Goal: Task Accomplishment & Management: Complete application form

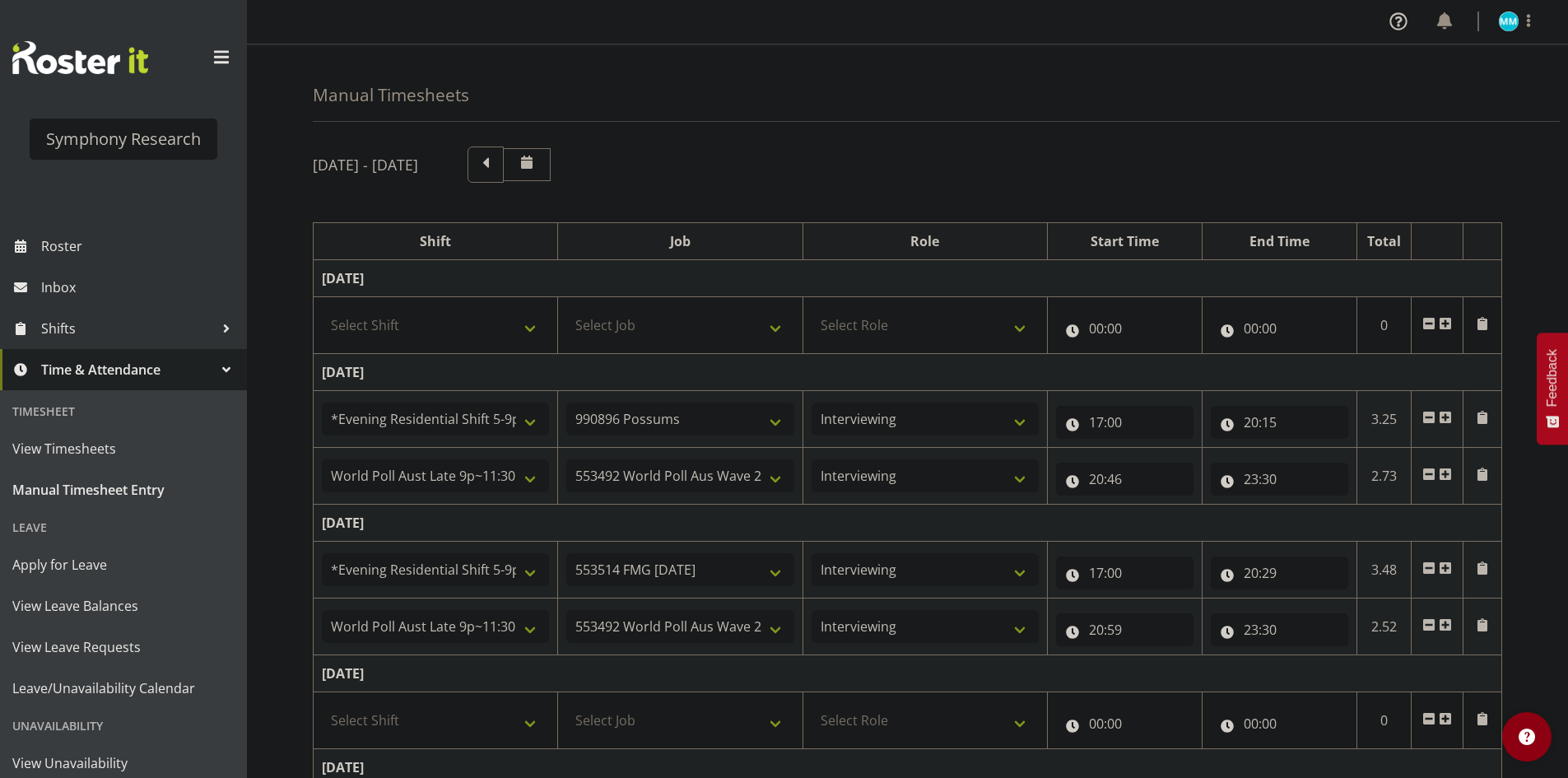
select select "48116"
select select "10633"
select select "47"
select select "57511"
select select "10499"
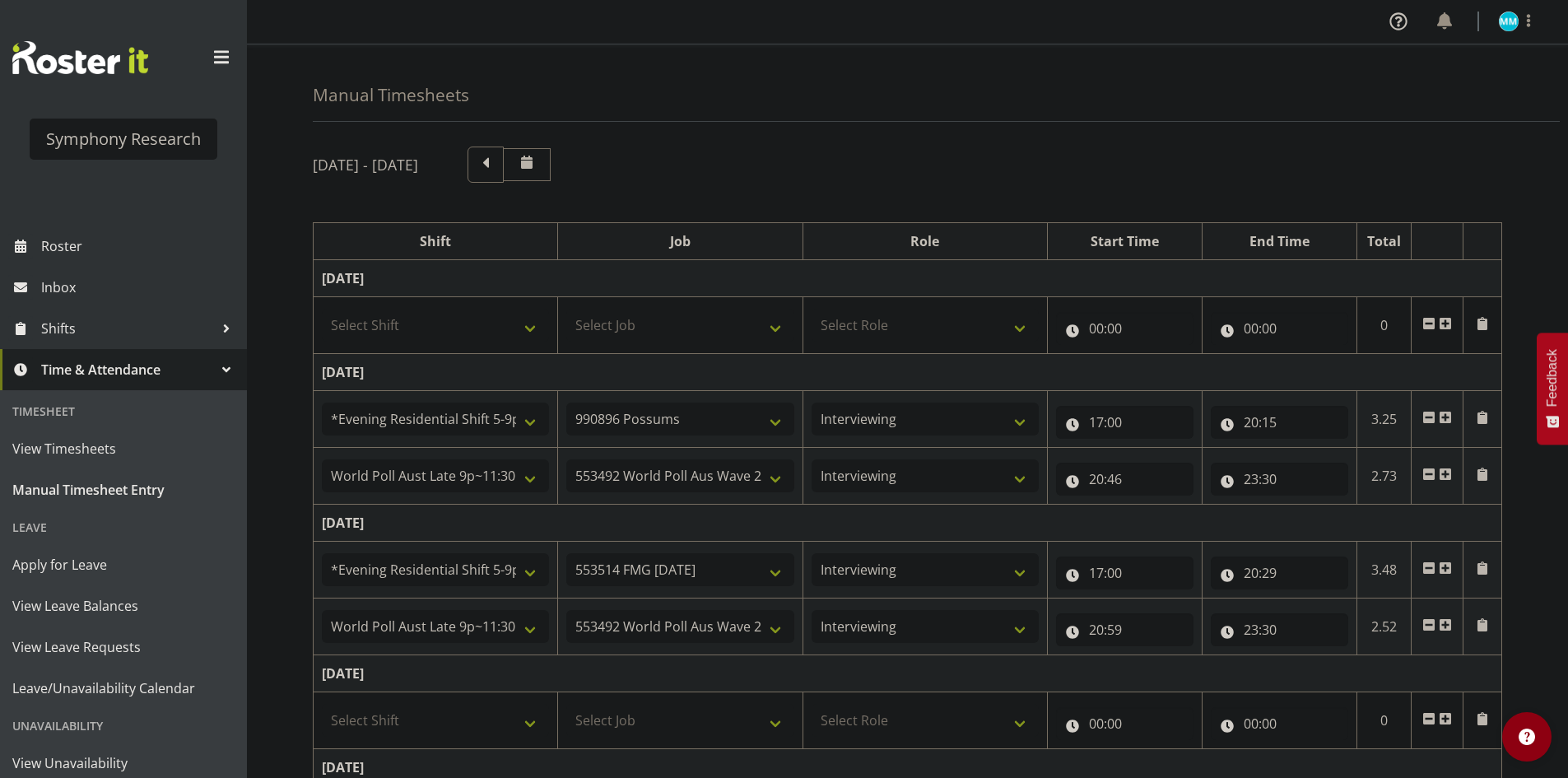
select select "47"
select select "48116"
select select "10730"
select select "47"
select select "57511"
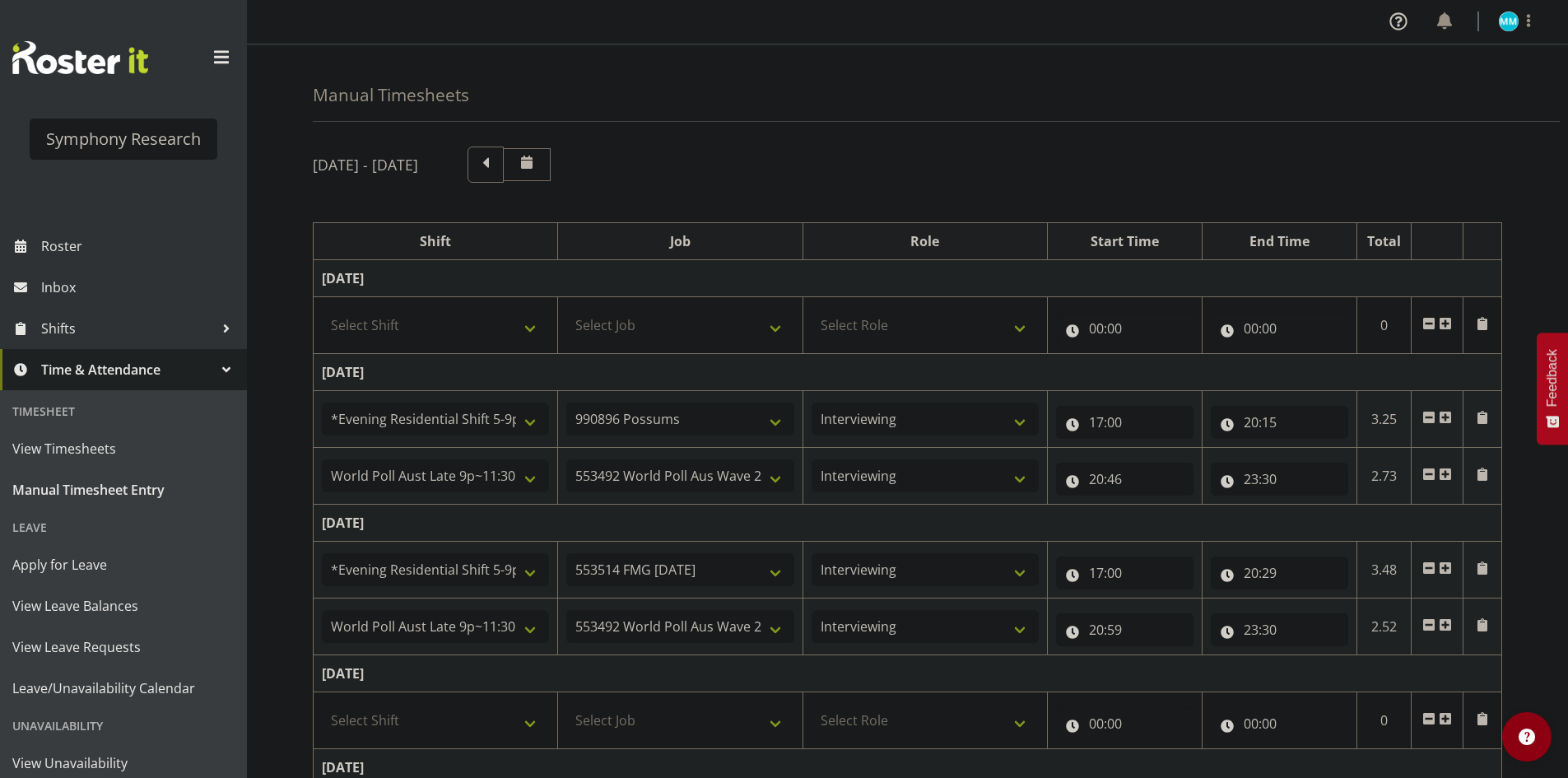
select select "10499"
select select "47"
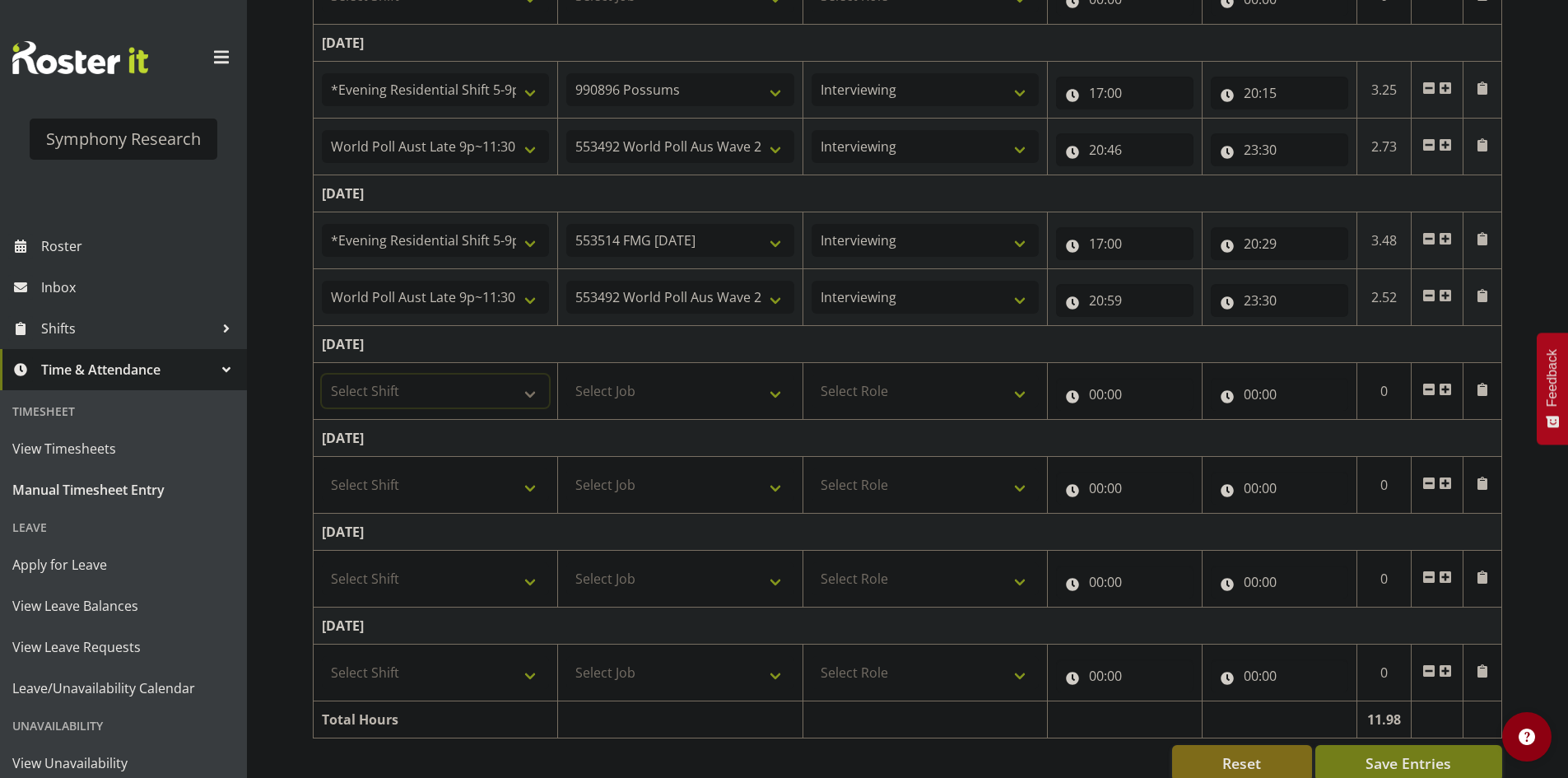
click at [464, 386] on select "Select Shift !!Weekend Residential (Roster IT Shift Label) *Business 9/10am ~ 4…" at bounding box center [435, 391] width 227 height 33
select select "48116"
click at [322, 375] on select "Select Shift !!Weekend Residential (Roster IT Shift Label) *Business 9/10am ~ 4…" at bounding box center [435, 391] width 227 height 33
click at [693, 383] on select "Select Job 550060 IF Admin 553492 World Poll Aus Wave 2 Main 2025 553493 World …" at bounding box center [679, 391] width 227 height 33
select select "10730"
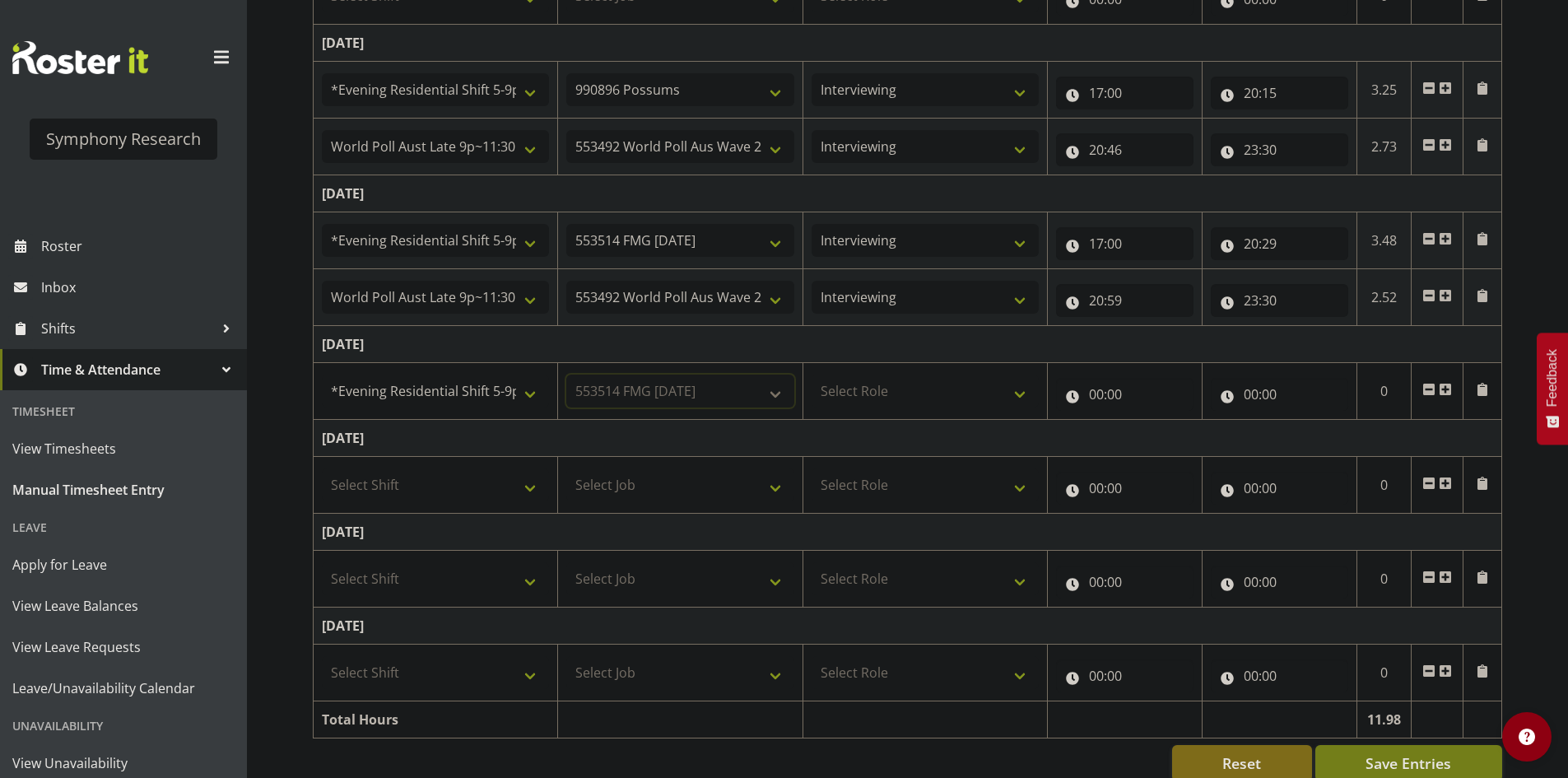
click at [566, 375] on select "Select Job 550060 IF Admin 553492 World Poll Aus Wave 2 Main 2025 553493 World …" at bounding box center [679, 391] width 227 height 33
click at [947, 393] on select "Select Role Briefing Interviewing" at bounding box center [924, 391] width 227 height 33
select select "47"
click at [811, 375] on select "Select Role Briefing Interviewing" at bounding box center [924, 391] width 227 height 33
click at [1102, 395] on input "00:00" at bounding box center [1124, 394] width 137 height 33
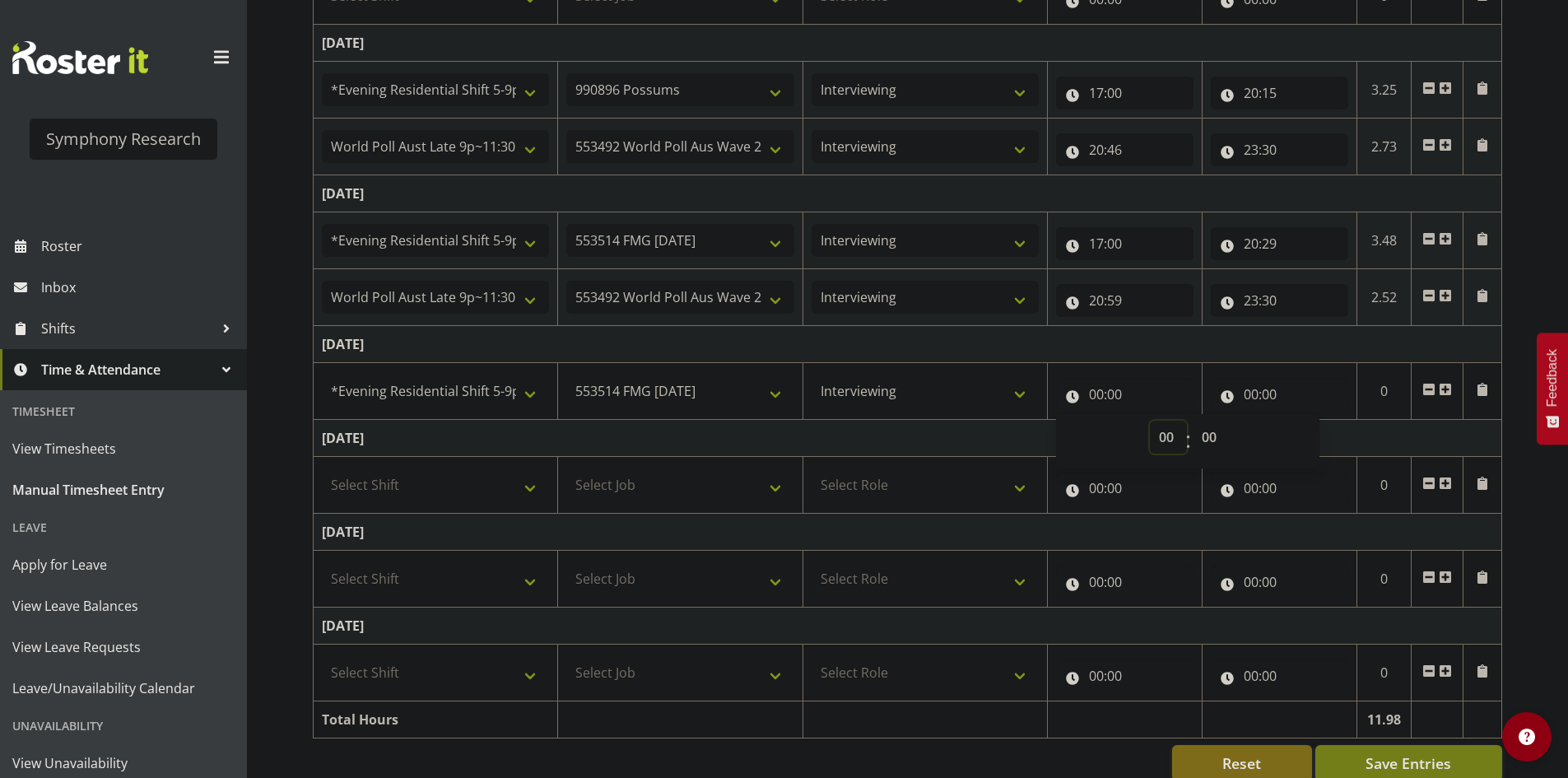
click at [1160, 432] on select "00 01 02 03 04 05 06 07 08 09 10 11 12 13 14 15 16 17 18 19 20 21 22 23" at bounding box center [1169, 437] width 37 height 33
select select "17"
click at [1150, 420] on select "00 01 02 03 04 05 06 07 08 09 10 11 12 13 14 15 16 17 18 19 20 21 22 23" at bounding box center [1169, 437] width 37 height 33
type input "17:00"
click at [1251, 398] on input "00:00" at bounding box center [1279, 394] width 137 height 33
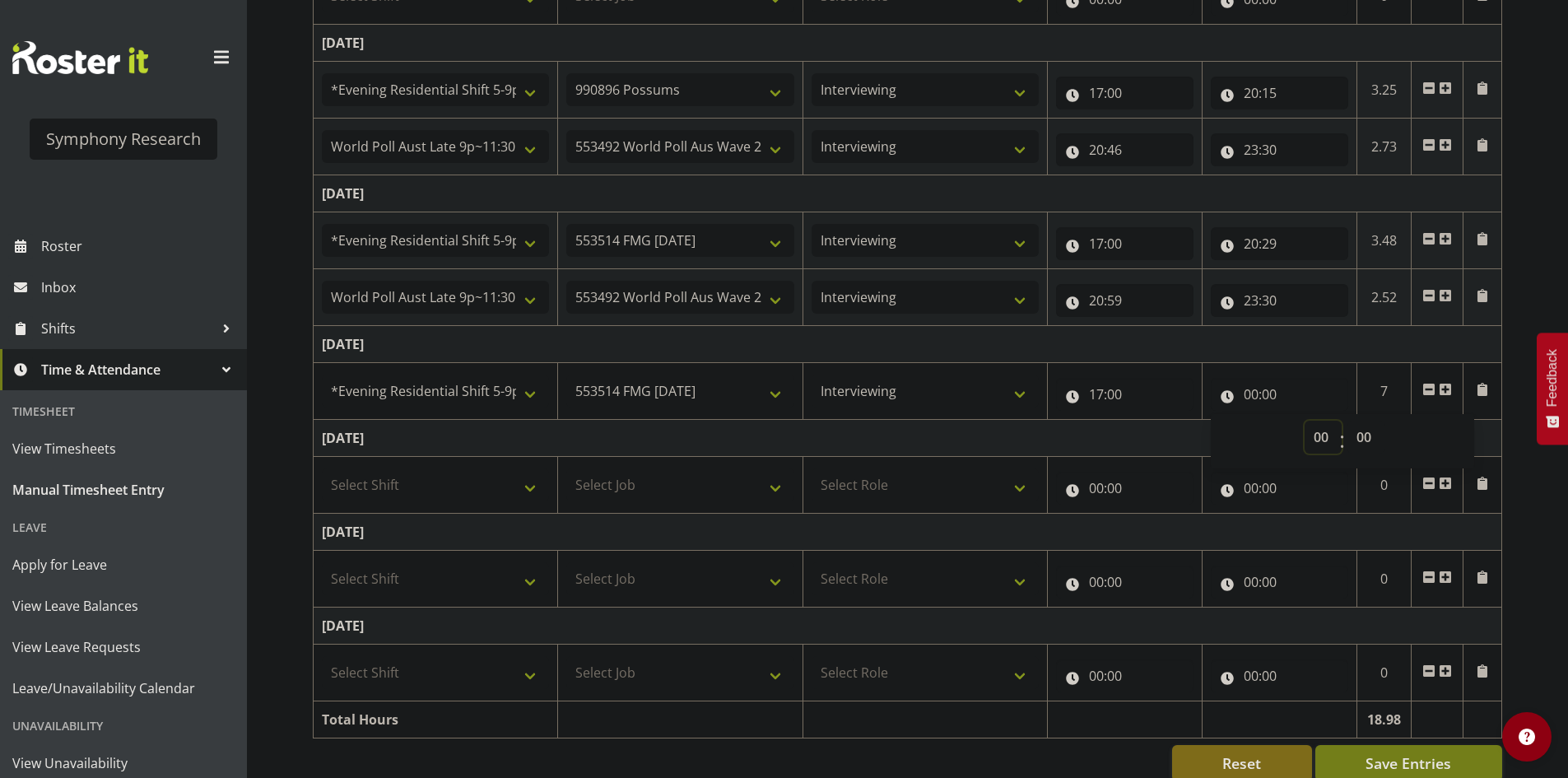
click at [1319, 436] on select "00 01 02 03 04 05 06 07 08 09 10 11 12 13 14 15 16 17 18 19 20 21 22 23" at bounding box center [1324, 437] width 37 height 33
select select "20"
click at [1305, 420] on select "00 01 02 03 04 05 06 07 08 09 10 11 12 13 14 15 16 17 18 19 20 21 22 23" at bounding box center [1324, 437] width 37 height 33
type input "20:00"
click at [1355, 439] on select "00 01 02 03 04 05 06 07 08 09 10 11 12 13 14 15 16 17 18 19 20 21 22 23 24 25 2…" at bounding box center [1366, 437] width 37 height 33
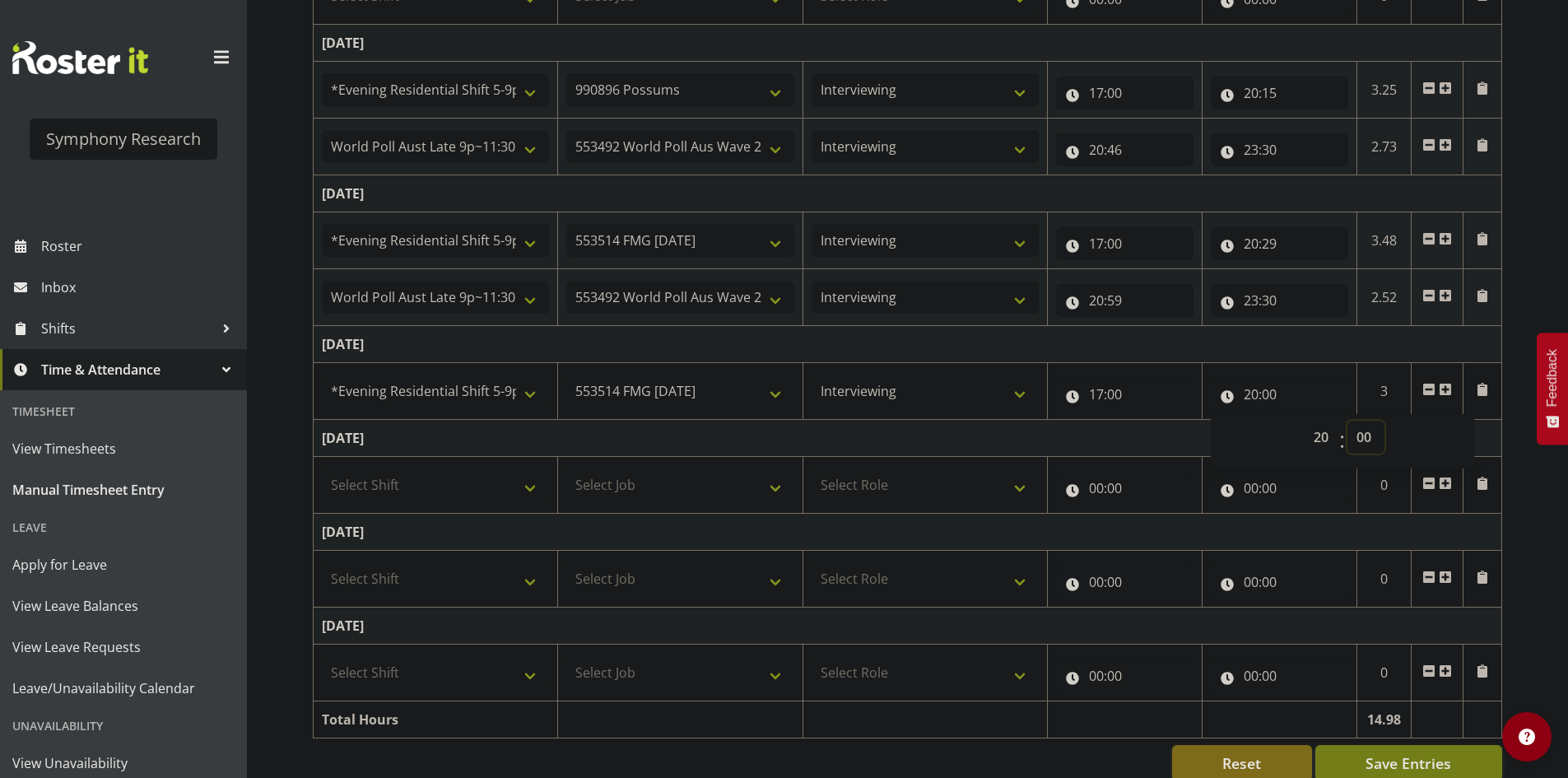
select select "4"
click at [1348, 420] on select "00 01 02 03 04 05 06 07 08 09 10 11 12 13 14 15 16 17 18 19 20 21 22 23 24 25 2…" at bounding box center [1366, 437] width 37 height 33
type input "20:04"
click at [1441, 386] on span at bounding box center [1445, 389] width 13 height 13
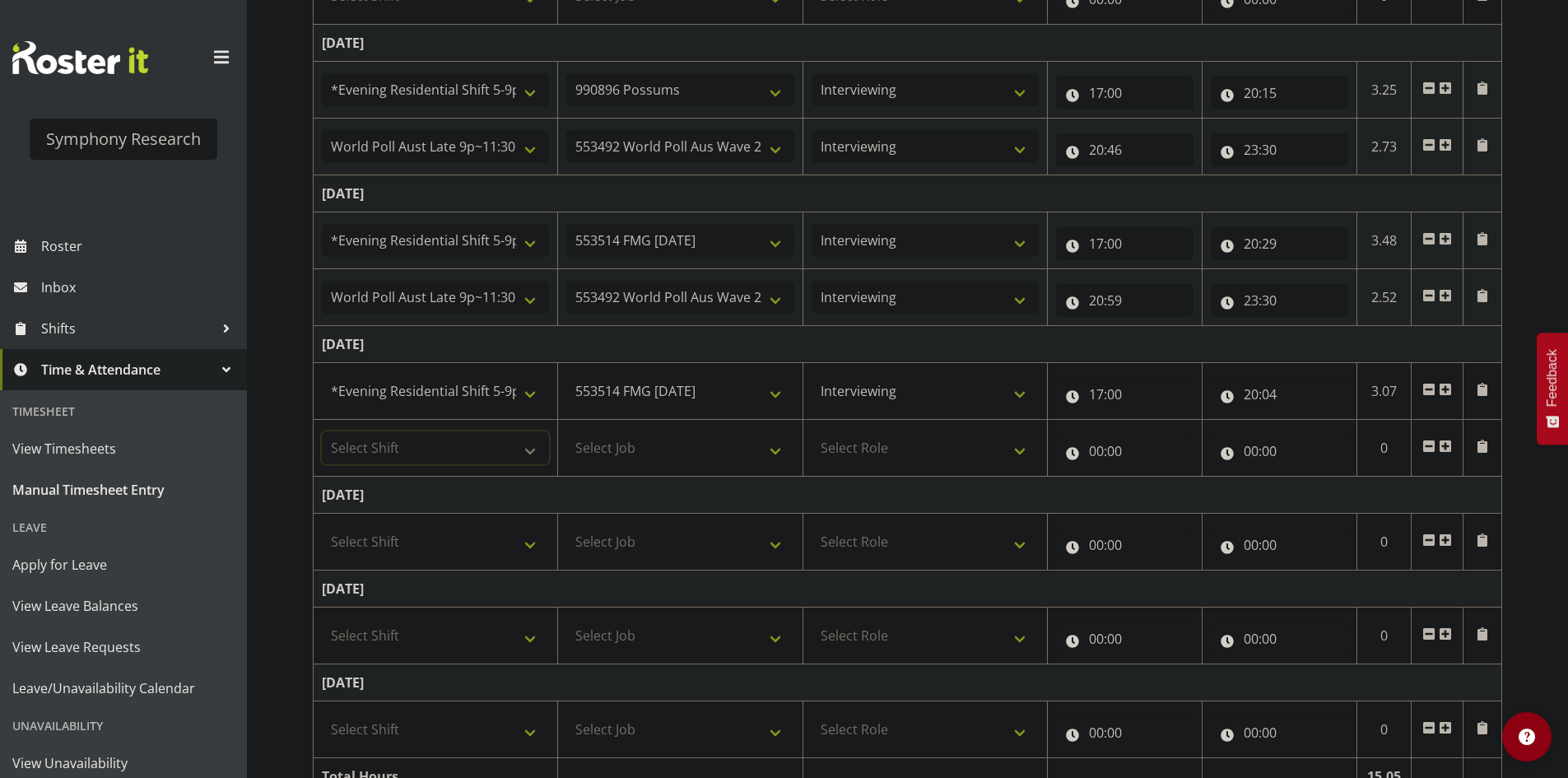
click at [476, 440] on select "Select Shift !!Weekend Residential (Roster IT Shift Label) *Business 9/10am ~ 4…" at bounding box center [435, 448] width 227 height 33
select select "57511"
click at [322, 432] on select "Select Shift !!Weekend Residential (Roster IT Shift Label) *Business 9/10am ~ 4…" at bounding box center [435, 448] width 227 height 33
click at [642, 437] on select "Select Job 550060 IF Admin 553492 World Poll Aus Wave 2 Main 2025 553493 World …" at bounding box center [679, 448] width 227 height 33
select select "10499"
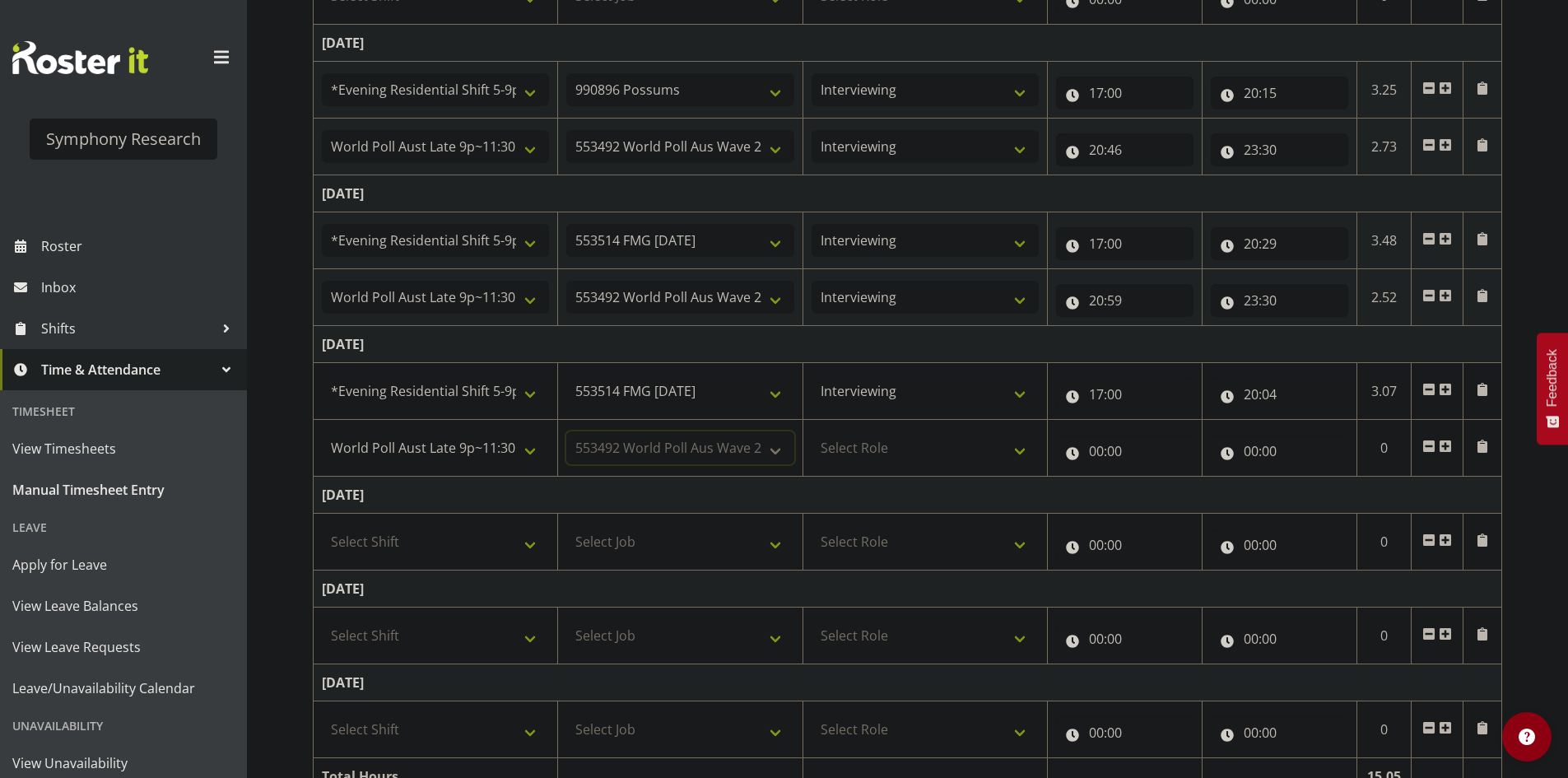
click at [566, 432] on select "Select Job 550060 IF Admin 553492 World Poll Aus Wave 2 Main 2025 553493 World …" at bounding box center [679, 448] width 227 height 33
click at [909, 448] on select "Select Role Briefing Interviewing" at bounding box center [924, 448] width 227 height 33
select select "47"
click at [811, 432] on select "Select Role Briefing Interviewing" at bounding box center [924, 448] width 227 height 33
click at [1108, 462] on input "00:00" at bounding box center [1124, 451] width 137 height 33
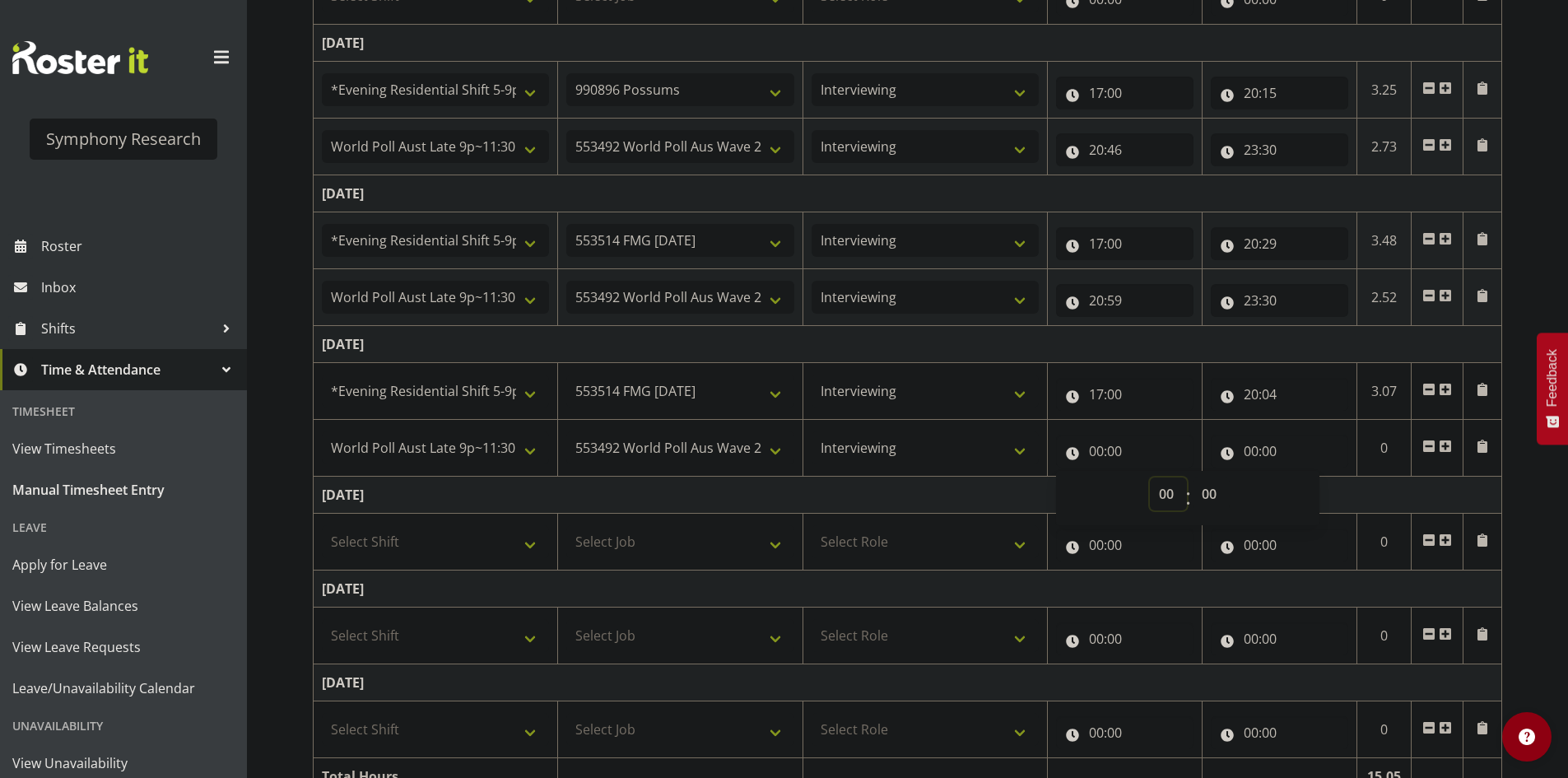
click at [1182, 502] on select "00 01 02 03 04 05 06 07 08 09 10 11 12 13 14 15 16 17 18 19 20 21 22 23" at bounding box center [1169, 494] width 37 height 33
select select "20"
click at [1150, 478] on select "00 01 02 03 04 05 06 07 08 09 10 11 12 13 14 15 16 17 18 19 20 21 22 23" at bounding box center [1169, 494] width 37 height 33
type input "20:00"
click at [1209, 500] on select "00 01 02 03 04 05 06 07 08 09 10 11 12 13 14 15 16 17 18 19 20 21 22 23 24 25 2…" at bounding box center [1211, 494] width 37 height 33
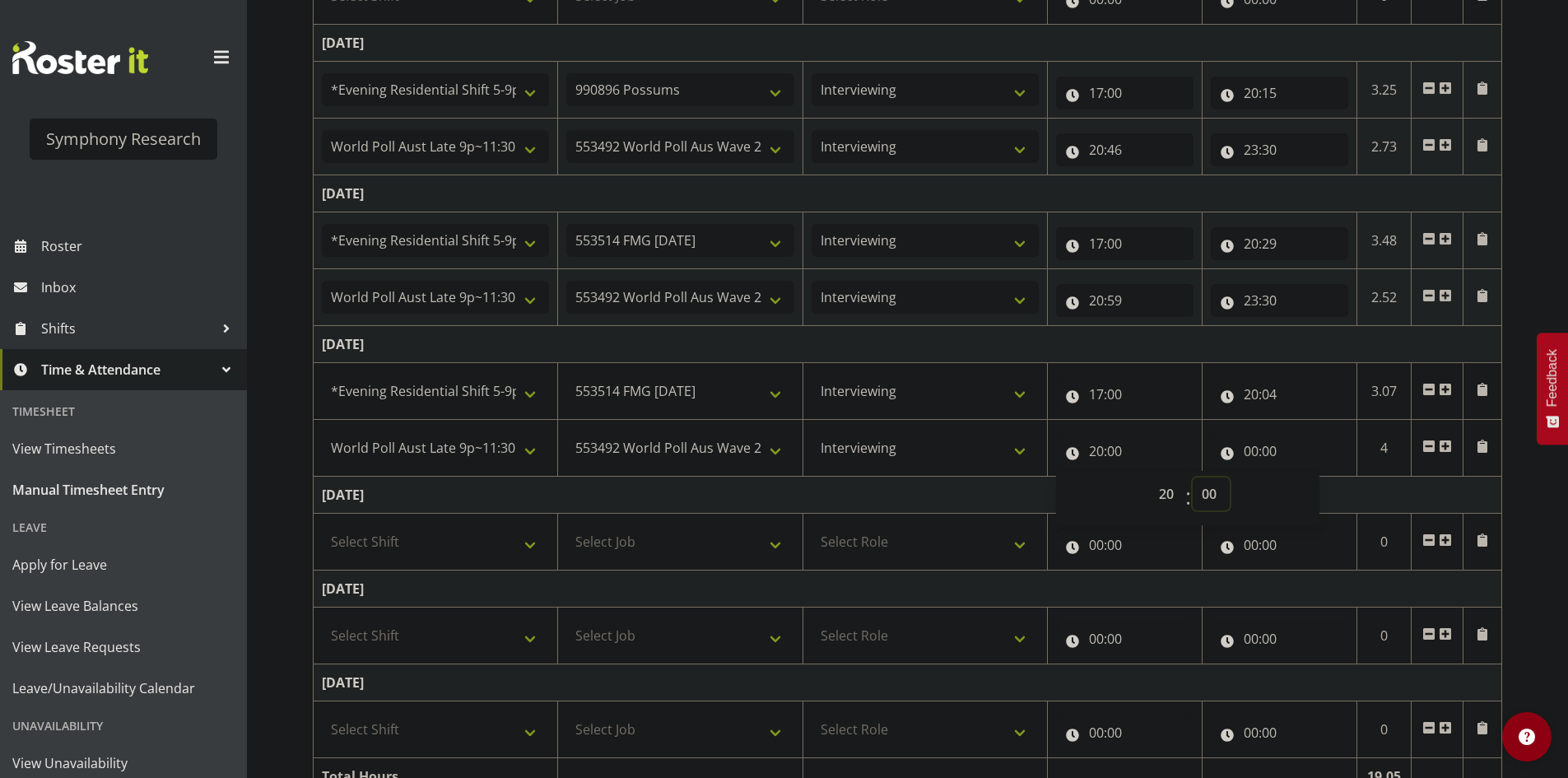
select select "34"
click at [1193, 478] on select "00 01 02 03 04 05 06 07 08 09 10 11 12 13 14 15 16 17 18 19 20 21 22 23 24 25 2…" at bounding box center [1211, 494] width 37 height 33
type input "20:34"
click at [1250, 449] on input "00:00" at bounding box center [1279, 451] width 137 height 33
click at [1311, 495] on select "00 01 02 03 04 05 06 07 08 09 10 11 12 13 14 15 16 17 18 19 20 21 22 23" at bounding box center [1324, 494] width 37 height 33
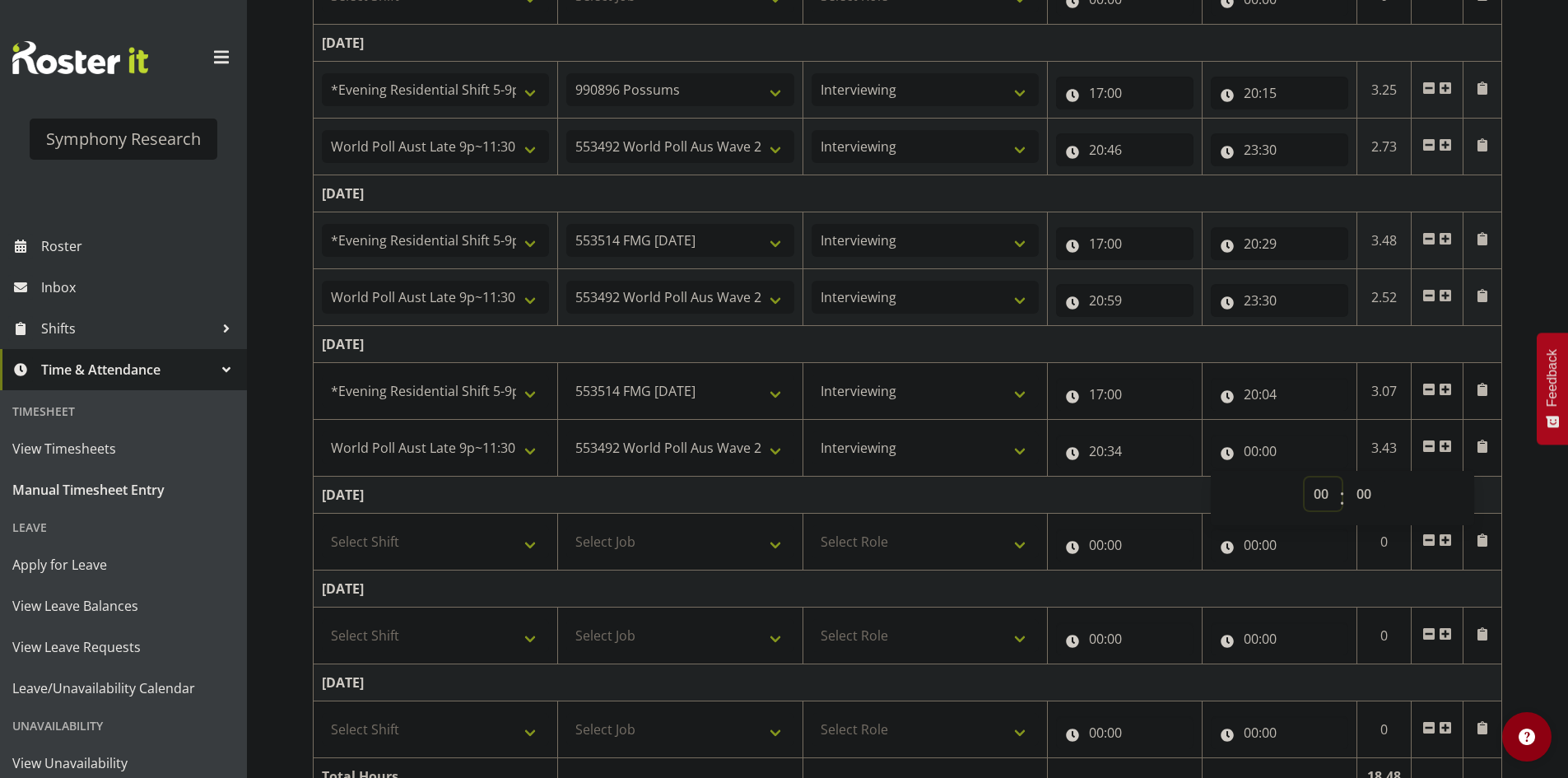
select select "22"
click at [1305, 478] on select "00 01 02 03 04 05 06 07 08 09 10 11 12 13 14 15 16 17 18 19 20 21 22 23" at bounding box center [1324, 494] width 37 height 33
type input "22:00"
click at [1357, 495] on select "00 01 02 03 04 05 06 07 08 09 10 11 12 13 14 15 16 17 18 19 20 21 22 23 24 25 2…" at bounding box center [1366, 494] width 37 height 33
select select "51"
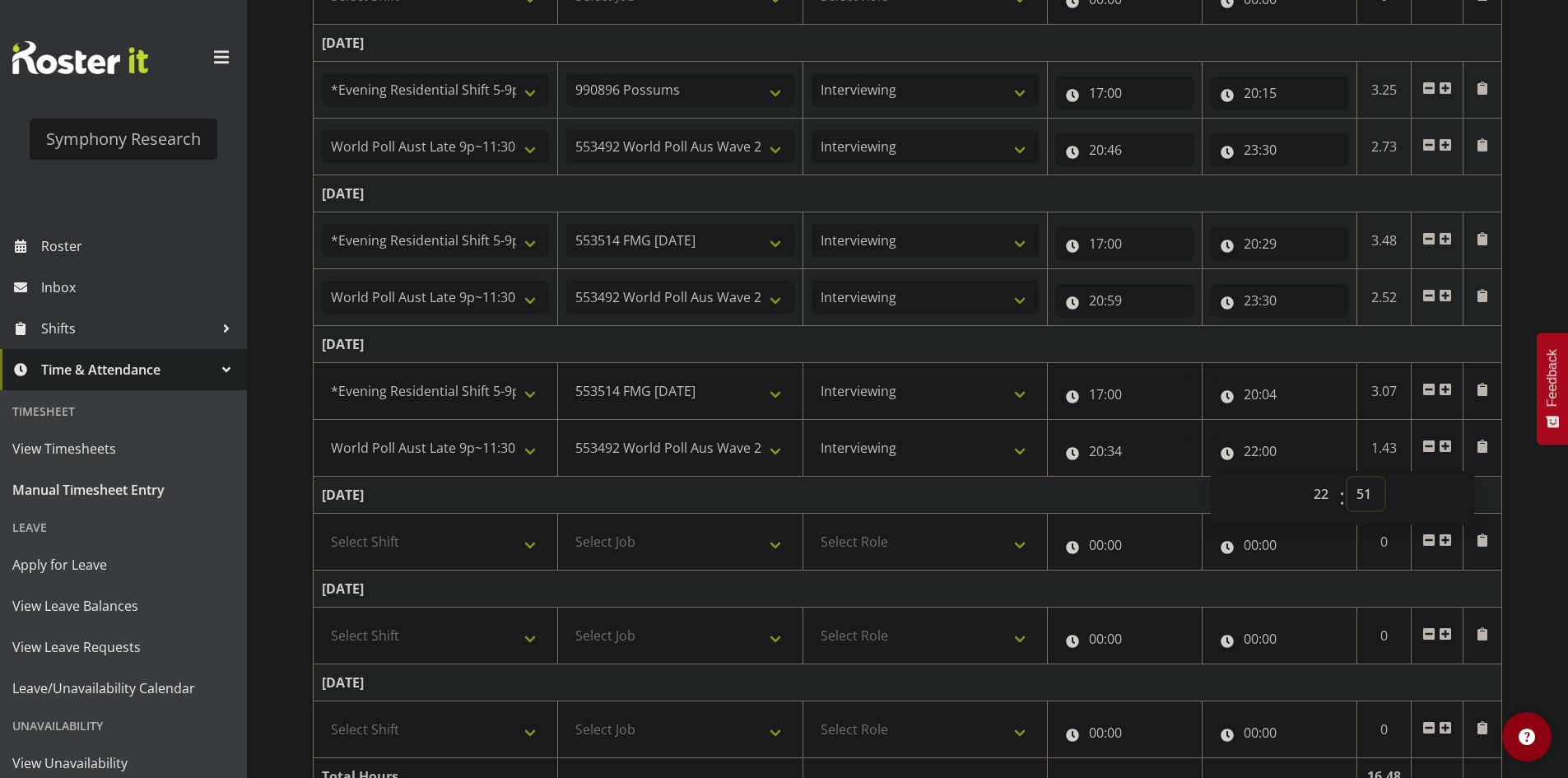
click at [1348, 478] on select "00 01 02 03 04 05 06 07 08 09 10 11 12 13 14 15 16 17 18 19 20 21 22 23 24 25 2…" at bounding box center [1366, 494] width 37 height 33
type input "22:51"
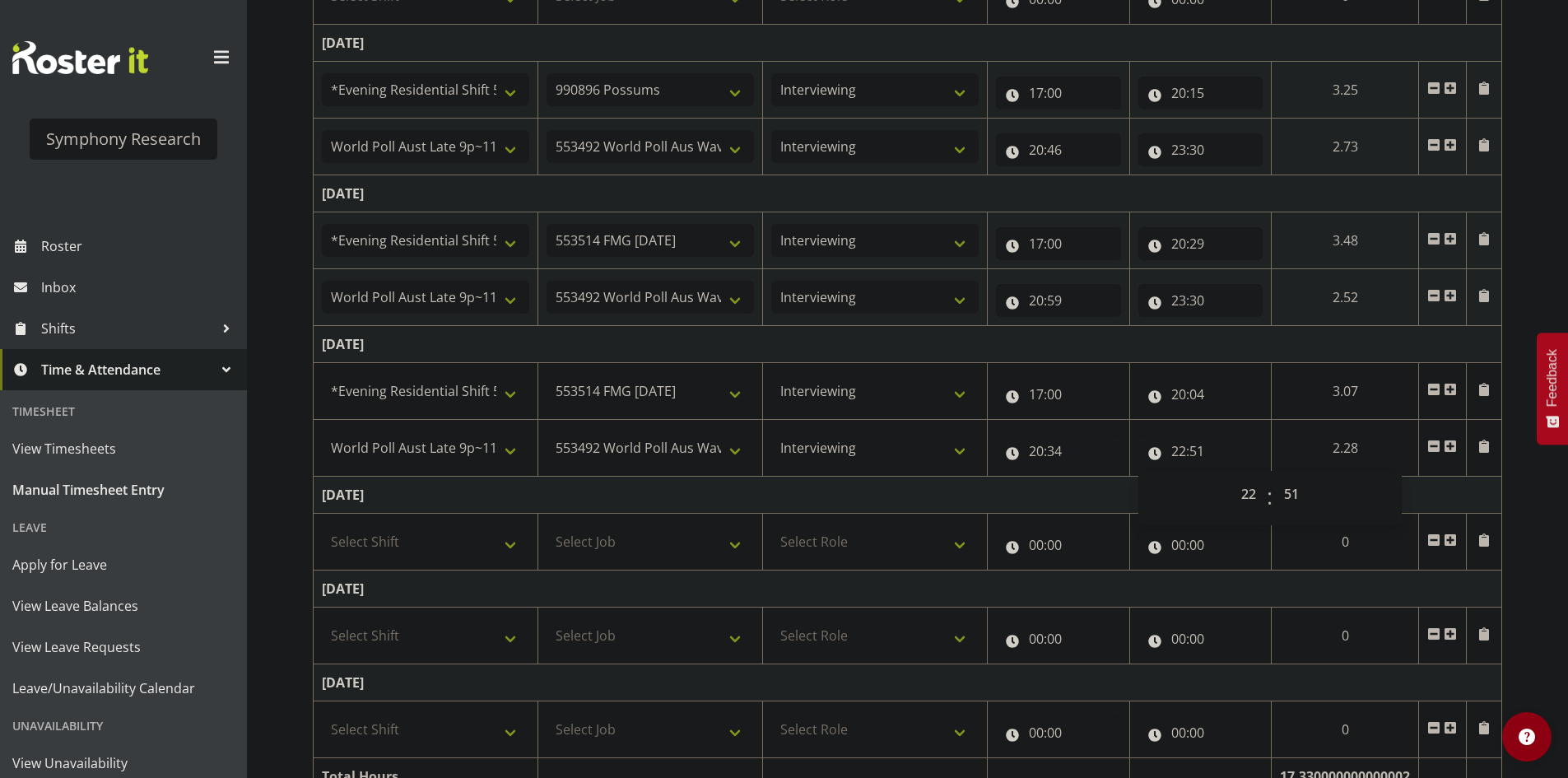
click at [1346, 348] on td "[DATE]" at bounding box center [907, 345] width 1188 height 37
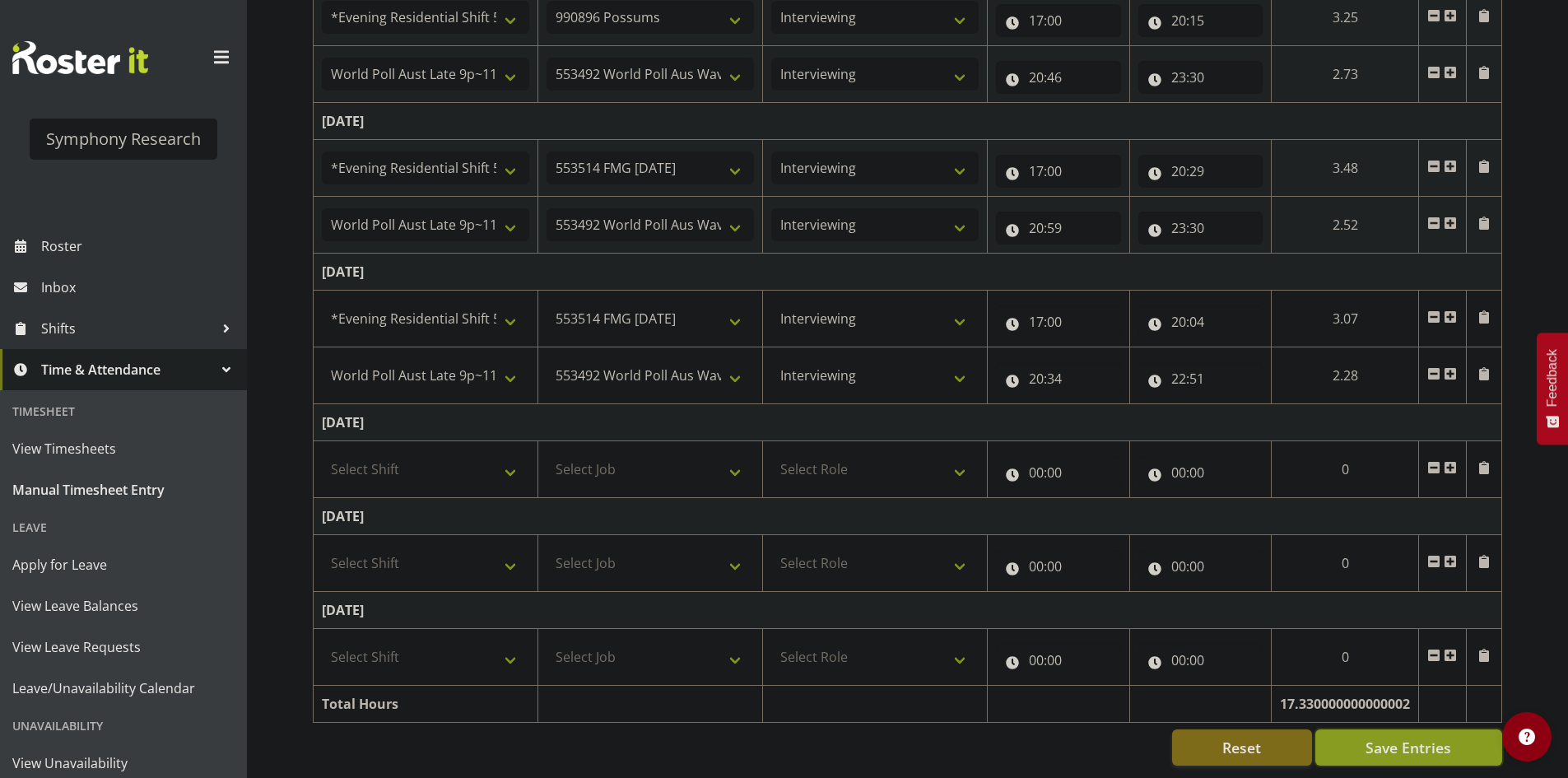
click at [1413, 739] on span "Save Entries" at bounding box center [1408, 747] width 86 height 21
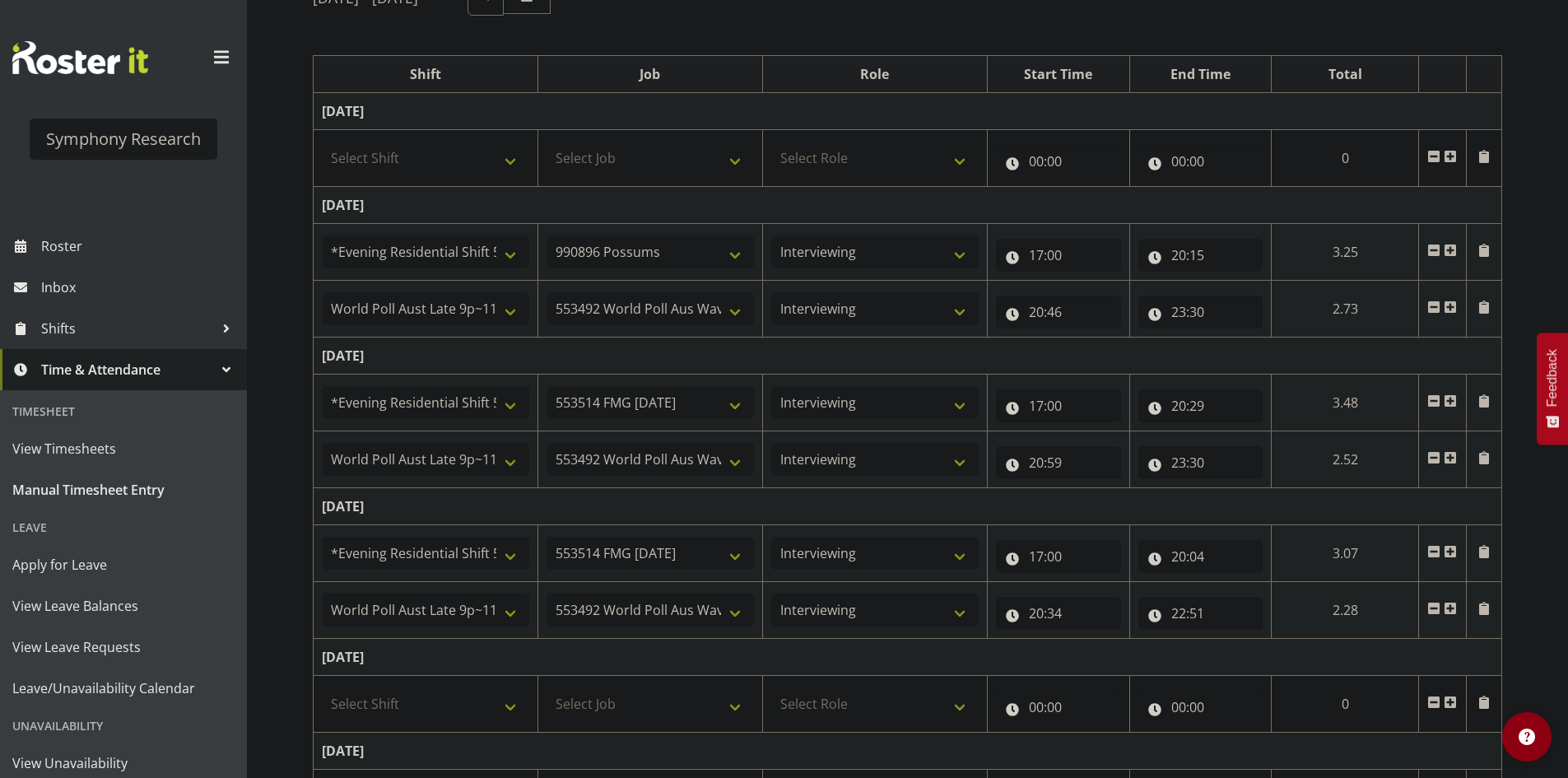
scroll to position [249, 0]
